Goal: Find contact information: Find contact information

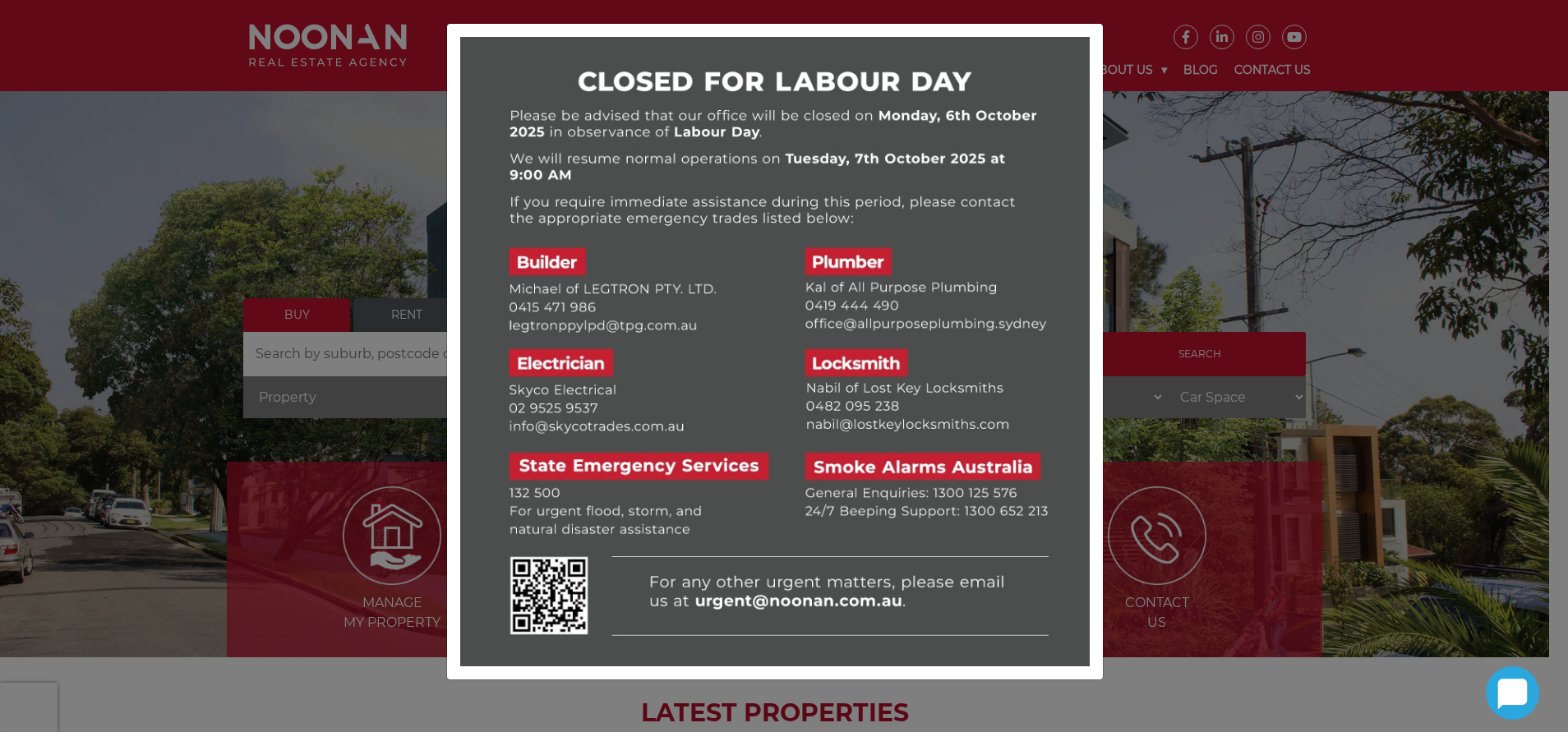
click at [1208, 146] on div at bounding box center [784, 366] width 1568 height 732
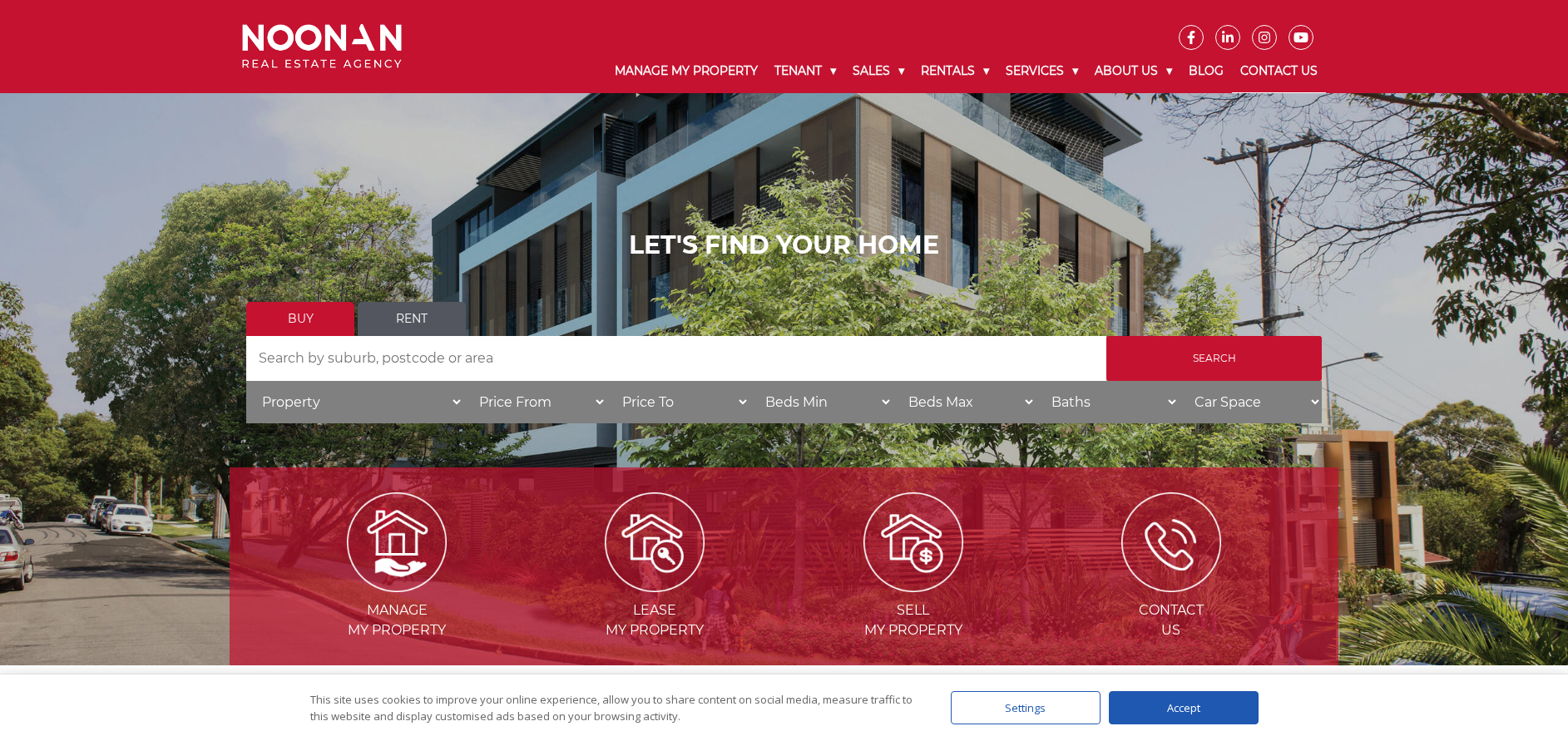
click at [1279, 72] on link "Contact Us" at bounding box center [1278, 71] width 94 height 43
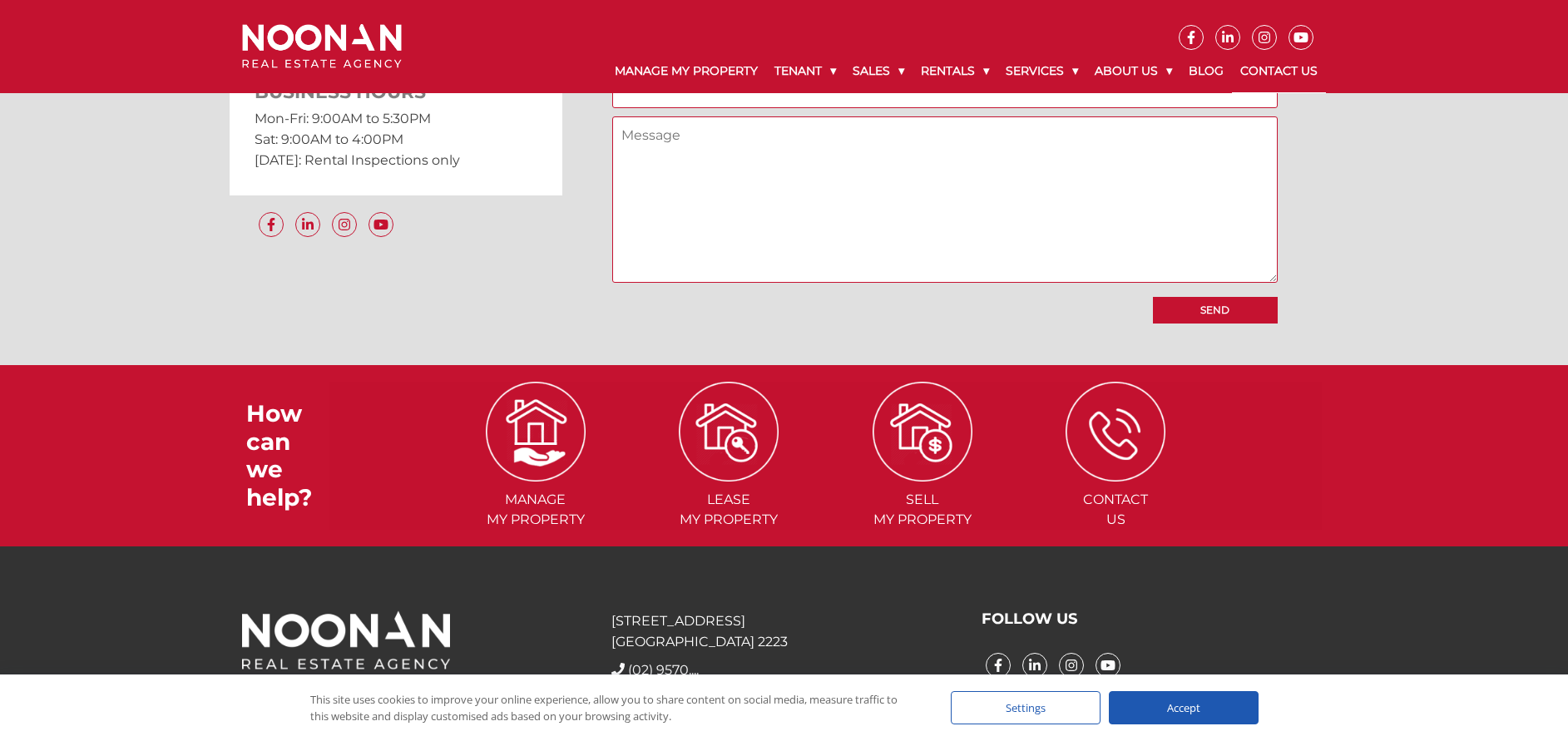
scroll to position [1564, 0]
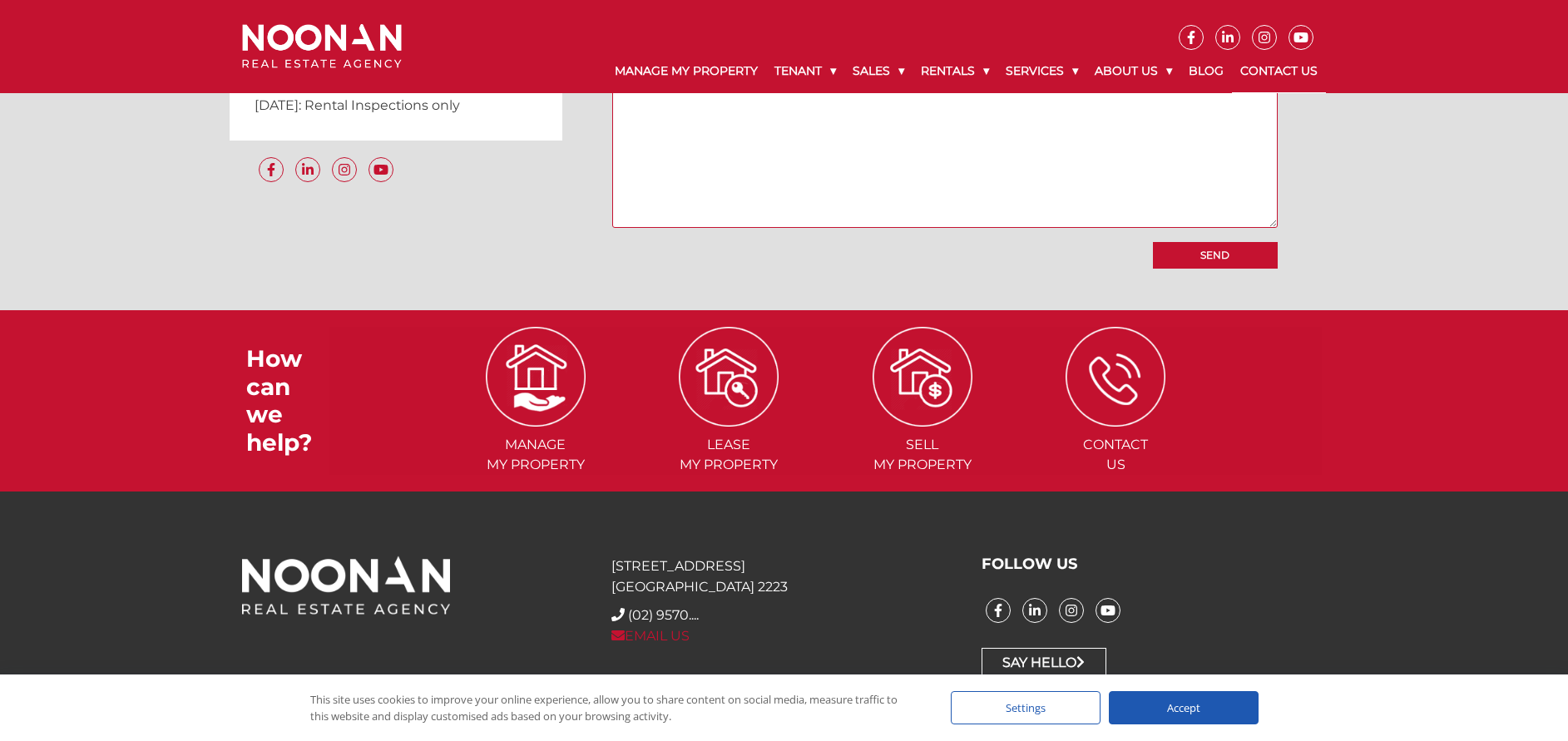
click at [662, 629] on link "EMAIL US" at bounding box center [650, 636] width 78 height 16
click at [684, 636] on link "EMAIL US" at bounding box center [650, 636] width 78 height 16
